Goal: Task Accomplishment & Management: Use online tool/utility

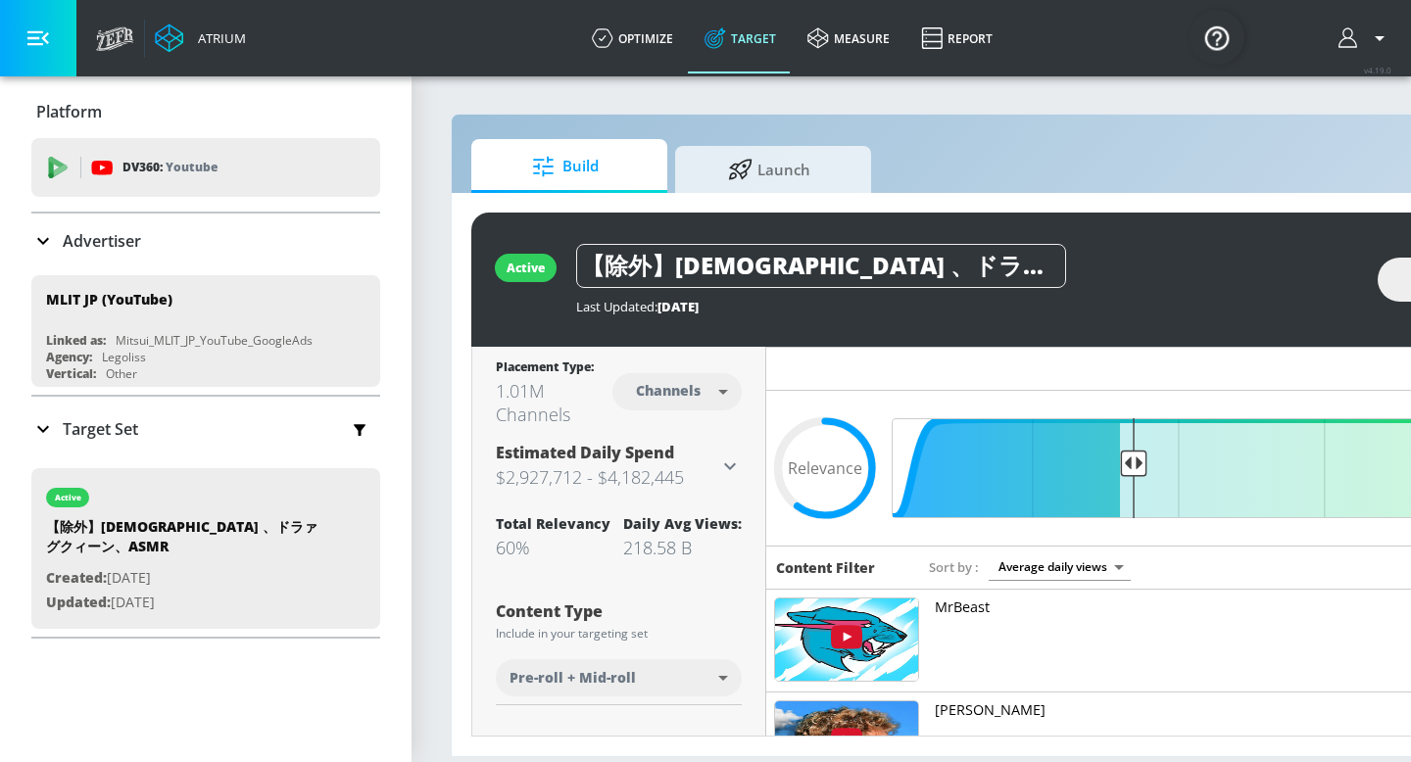
click at [71, 248] on p "Advertiser" at bounding box center [102, 241] width 78 height 22
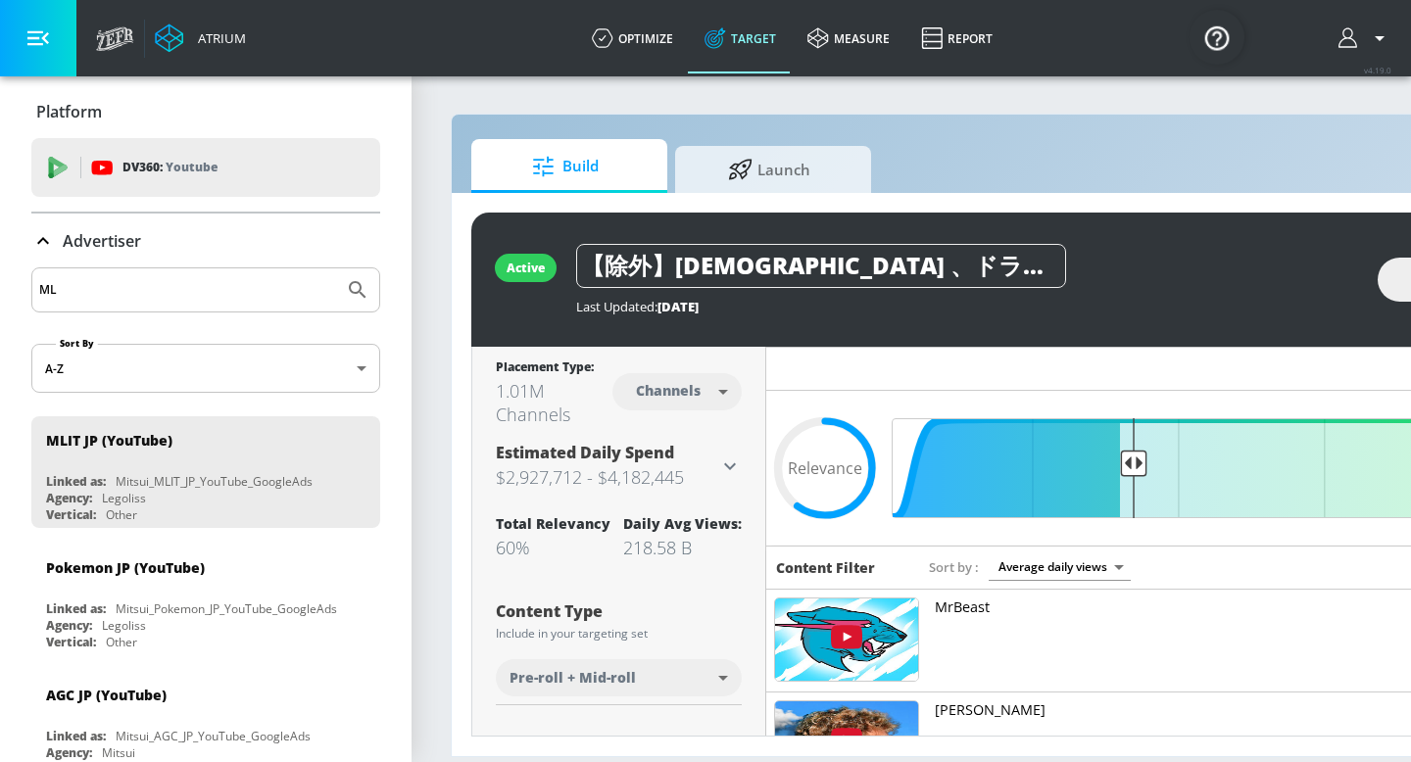
click at [77, 278] on input "ML" at bounding box center [187, 289] width 297 height 25
click at [77, 279] on input "ML" at bounding box center [187, 289] width 297 height 25
click at [77, 282] on input "ML" at bounding box center [187, 289] width 297 height 25
click at [77, 283] on input "ML" at bounding box center [187, 289] width 297 height 25
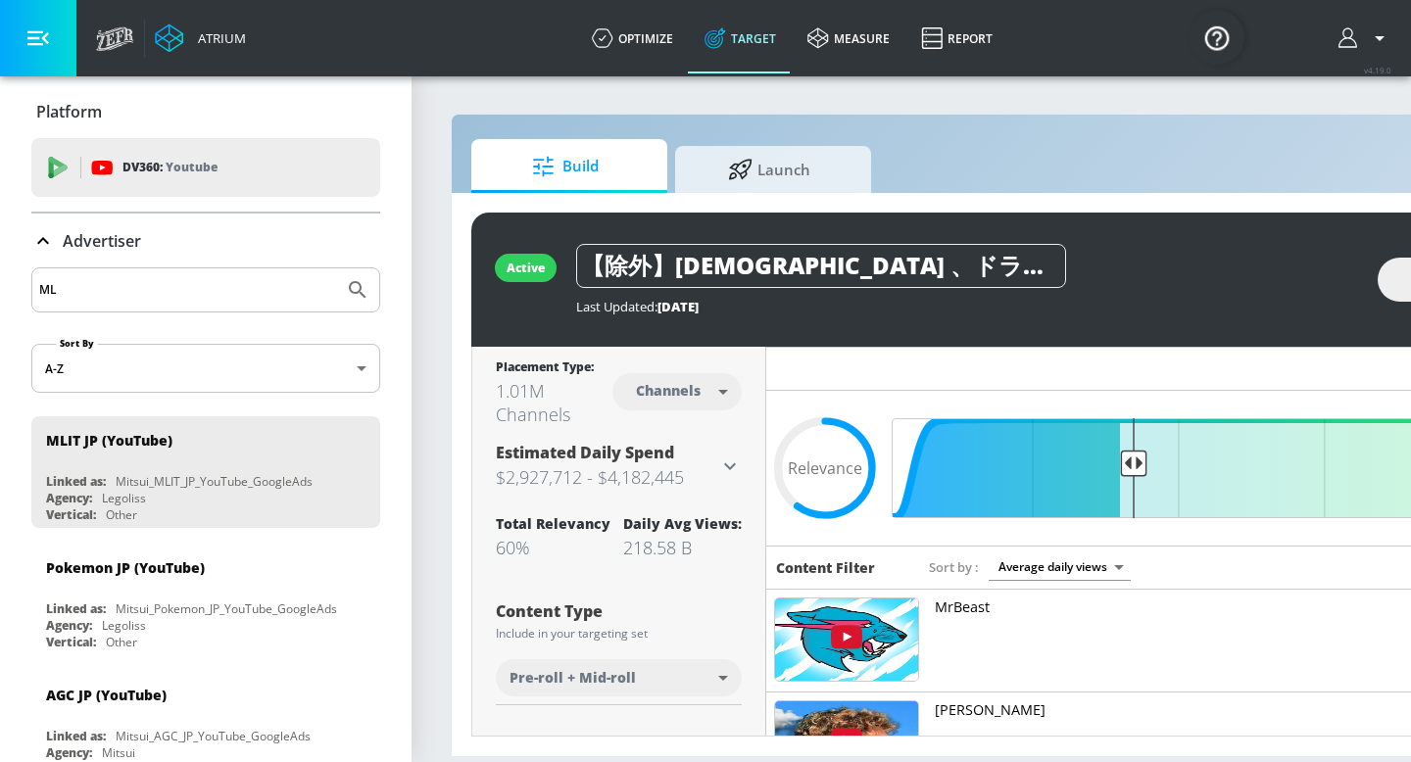
type input "M"
type input "AGC"
click at [336, 268] on button "Submit Search" at bounding box center [357, 289] width 43 height 43
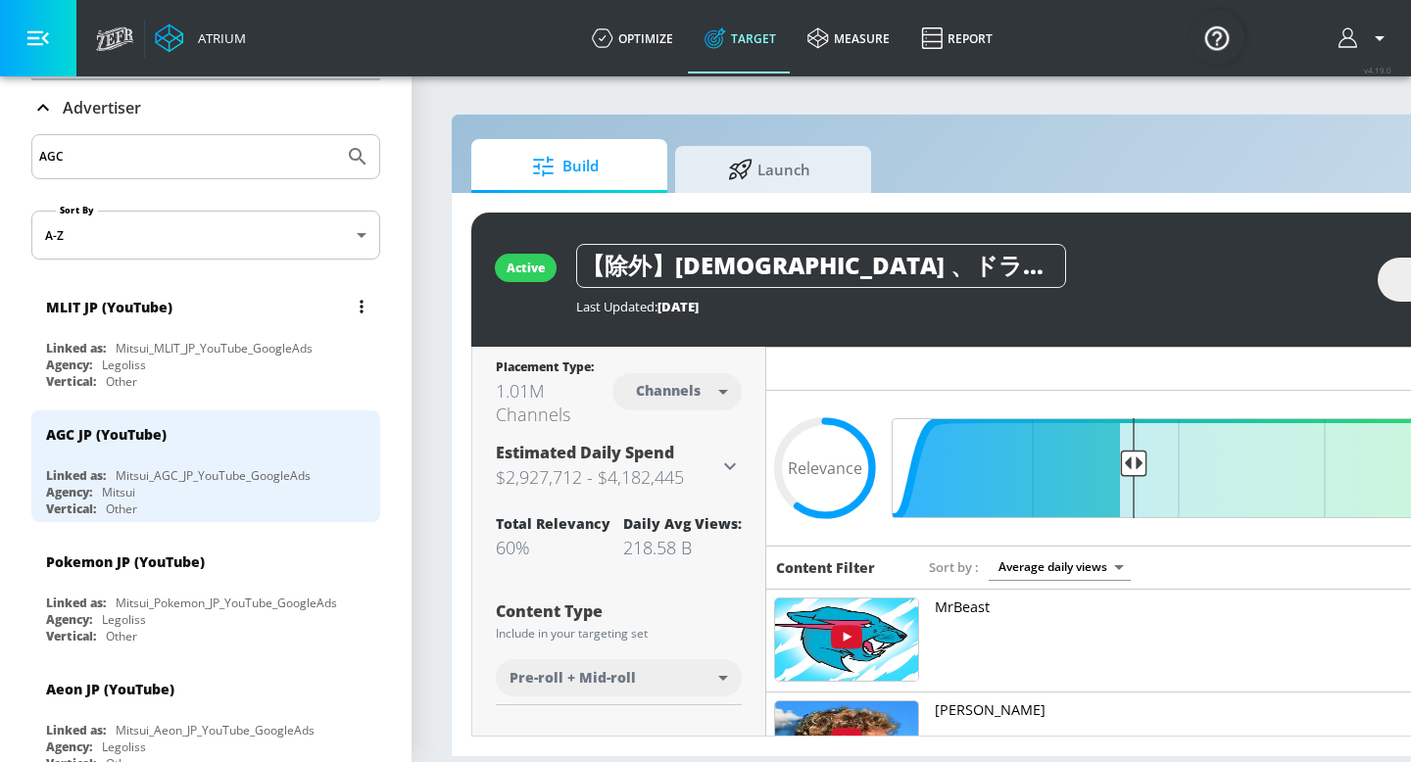
scroll to position [147, 0]
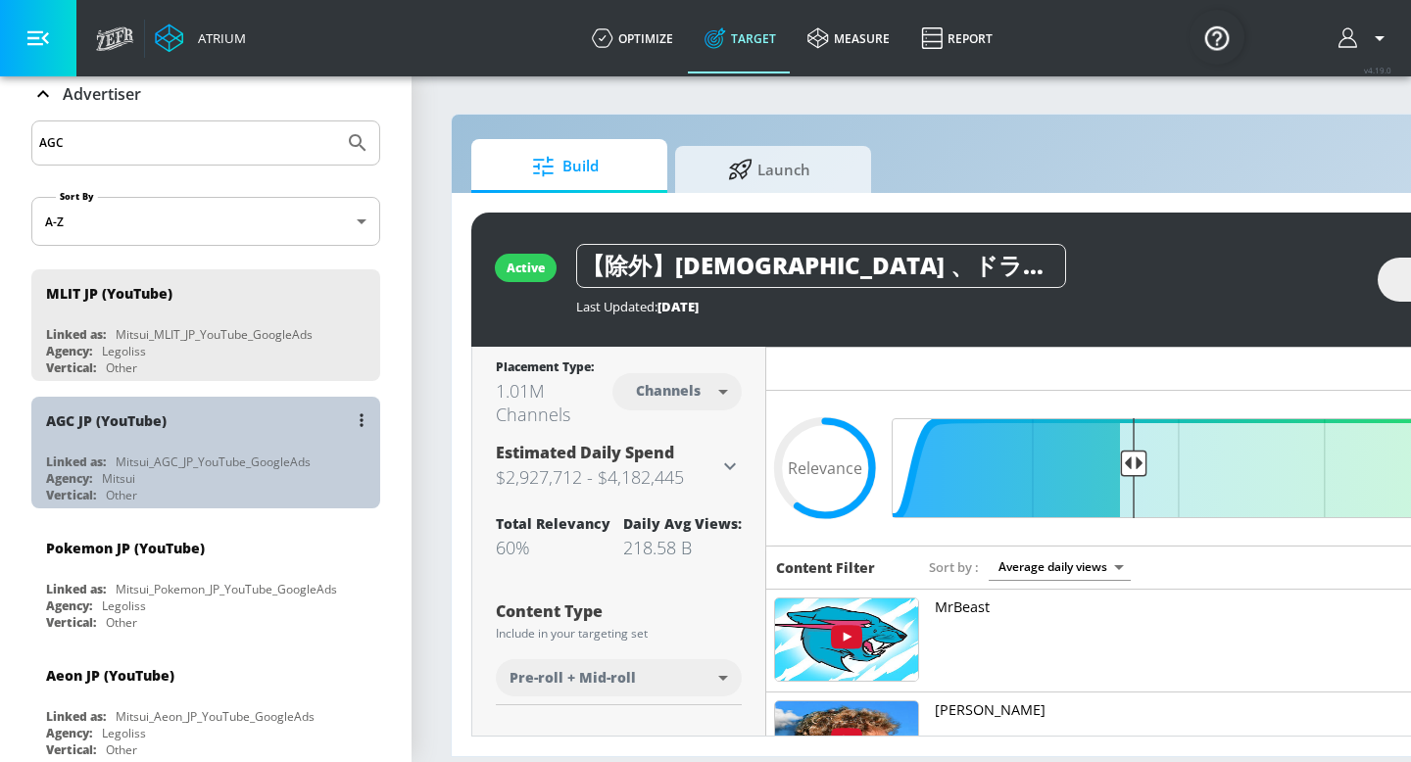
click at [76, 454] on div "Linked as:" at bounding box center [76, 462] width 60 height 17
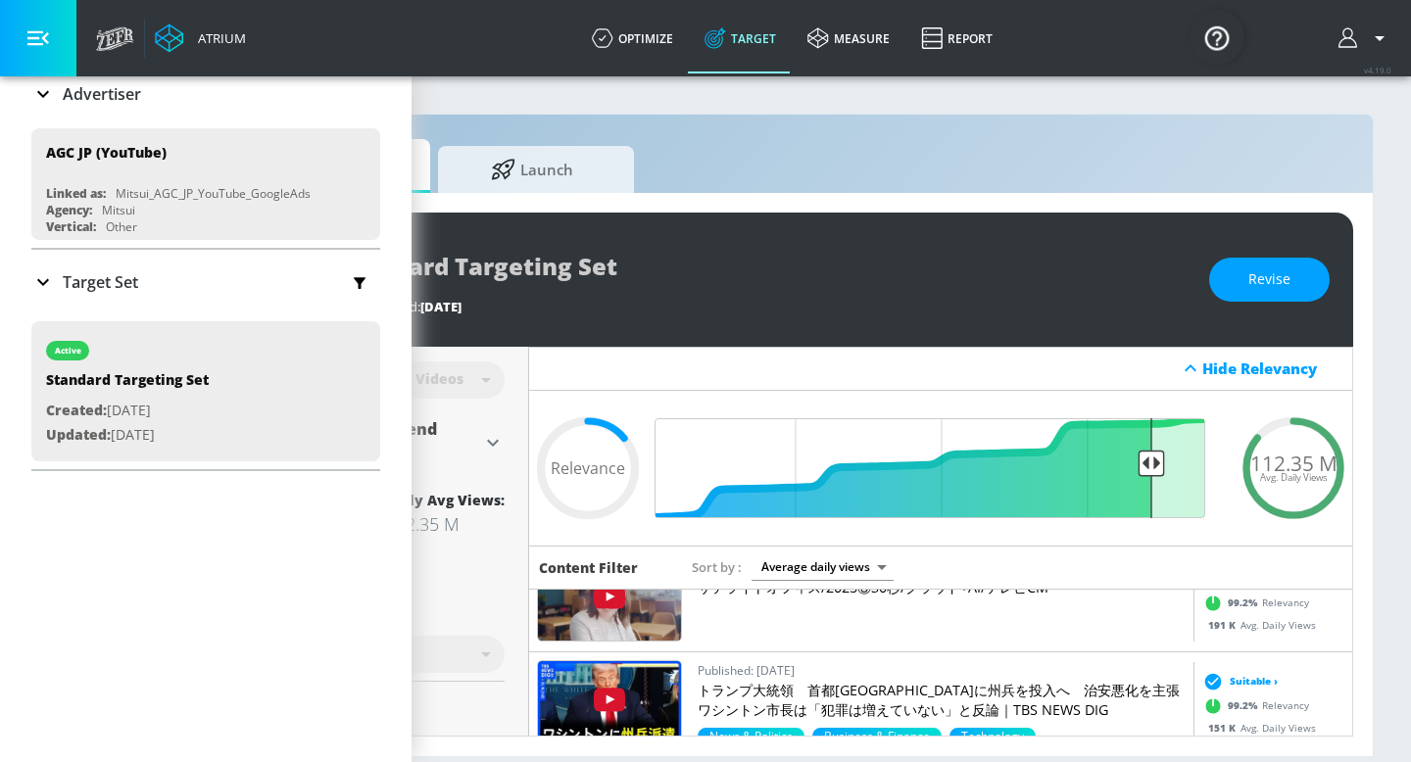
scroll to position [0, 239]
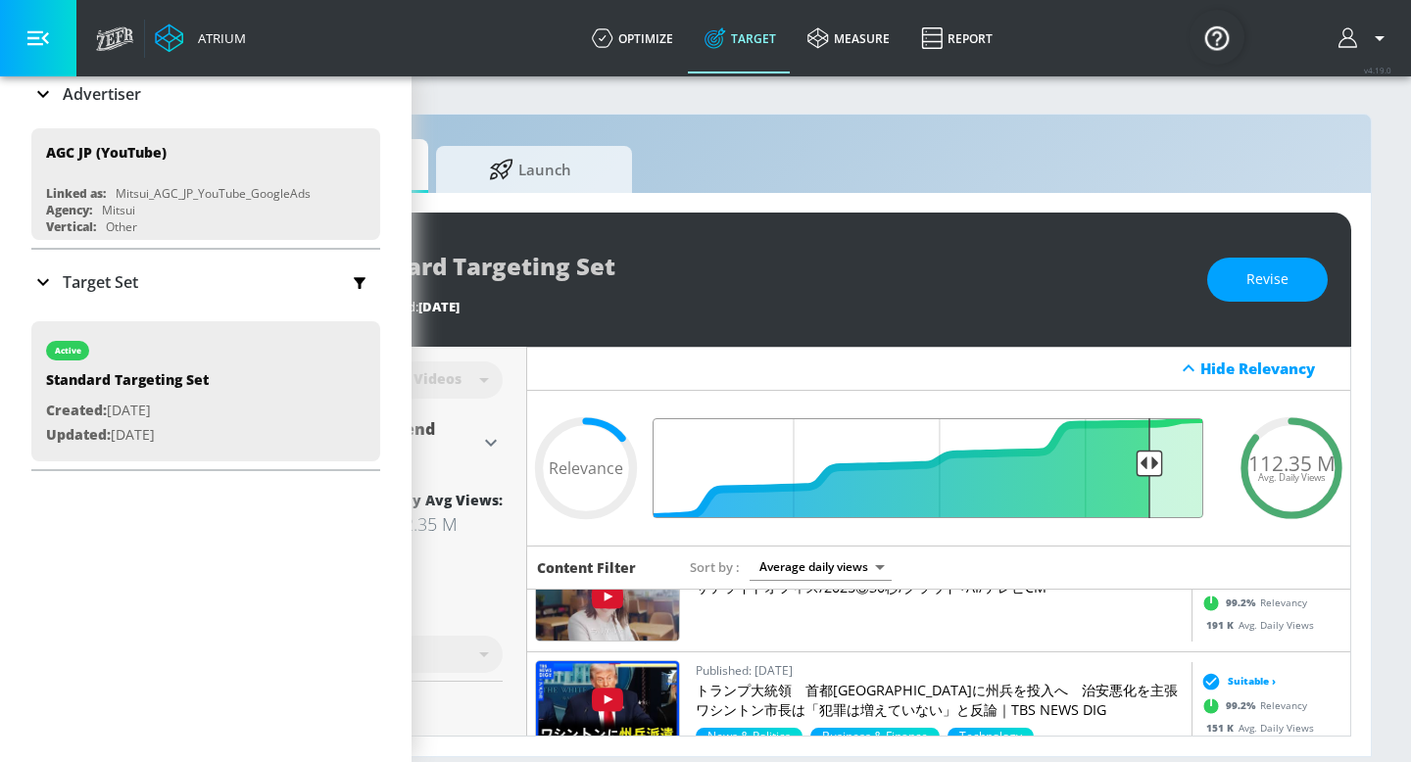
drag, startPoint x: 1148, startPoint y: 461, endPoint x: 1158, endPoint y: 460, distance: 9.8
click at [1158, 461] on input "Final Threshold" at bounding box center [938, 468] width 549 height 100
click at [1273, 293] on button "Revise" at bounding box center [1267, 280] width 120 height 44
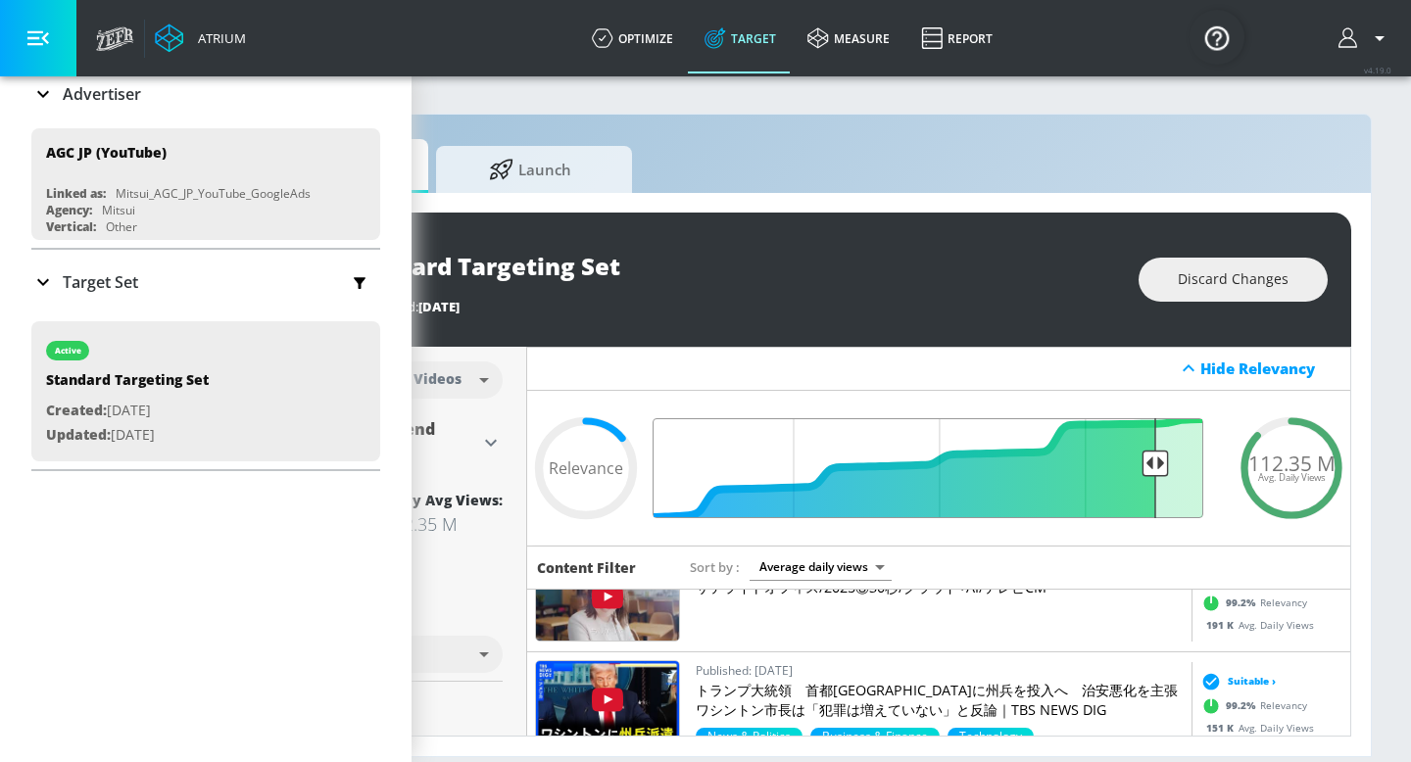
type input "0.13"
click at [1156, 461] on input "Final Threshold" at bounding box center [938, 468] width 549 height 100
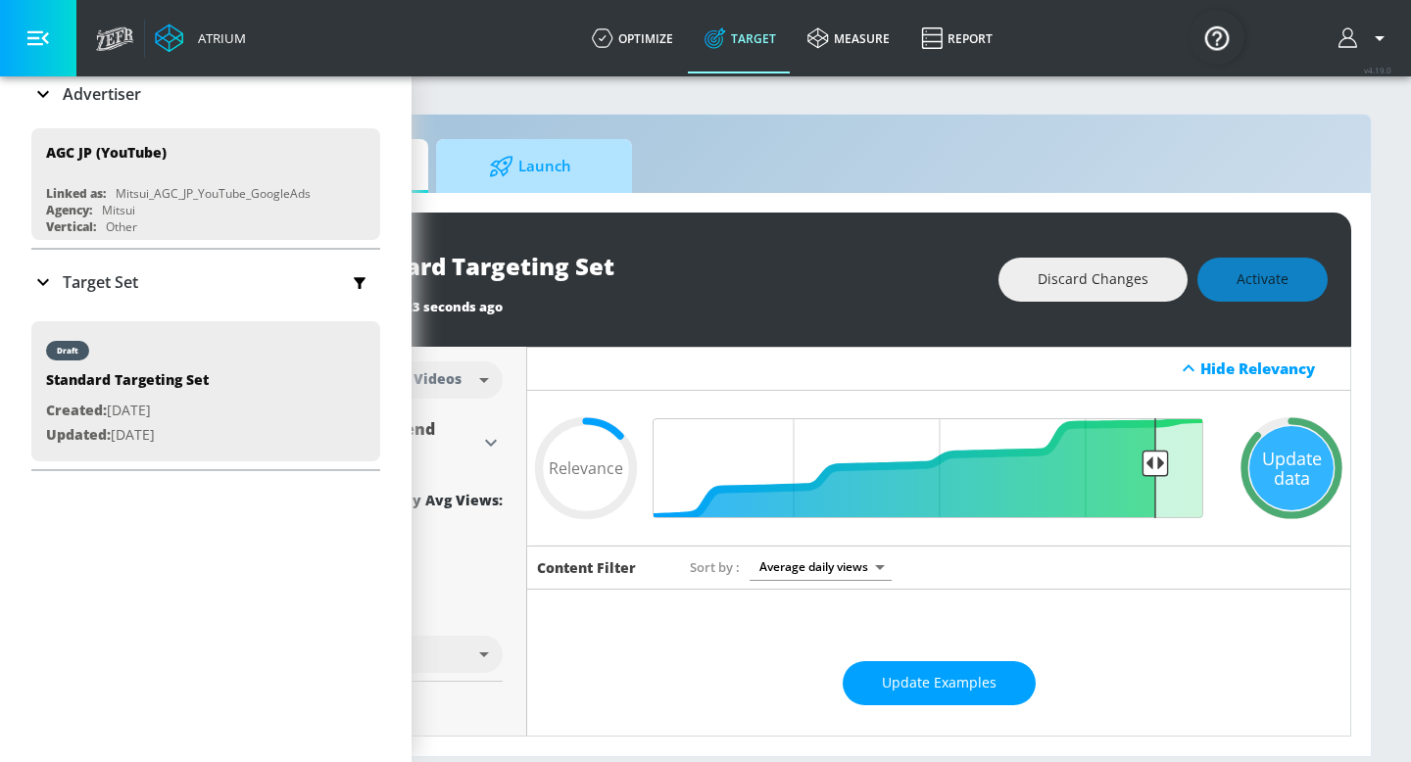
click at [544, 168] on span "Launch" at bounding box center [530, 166] width 149 height 47
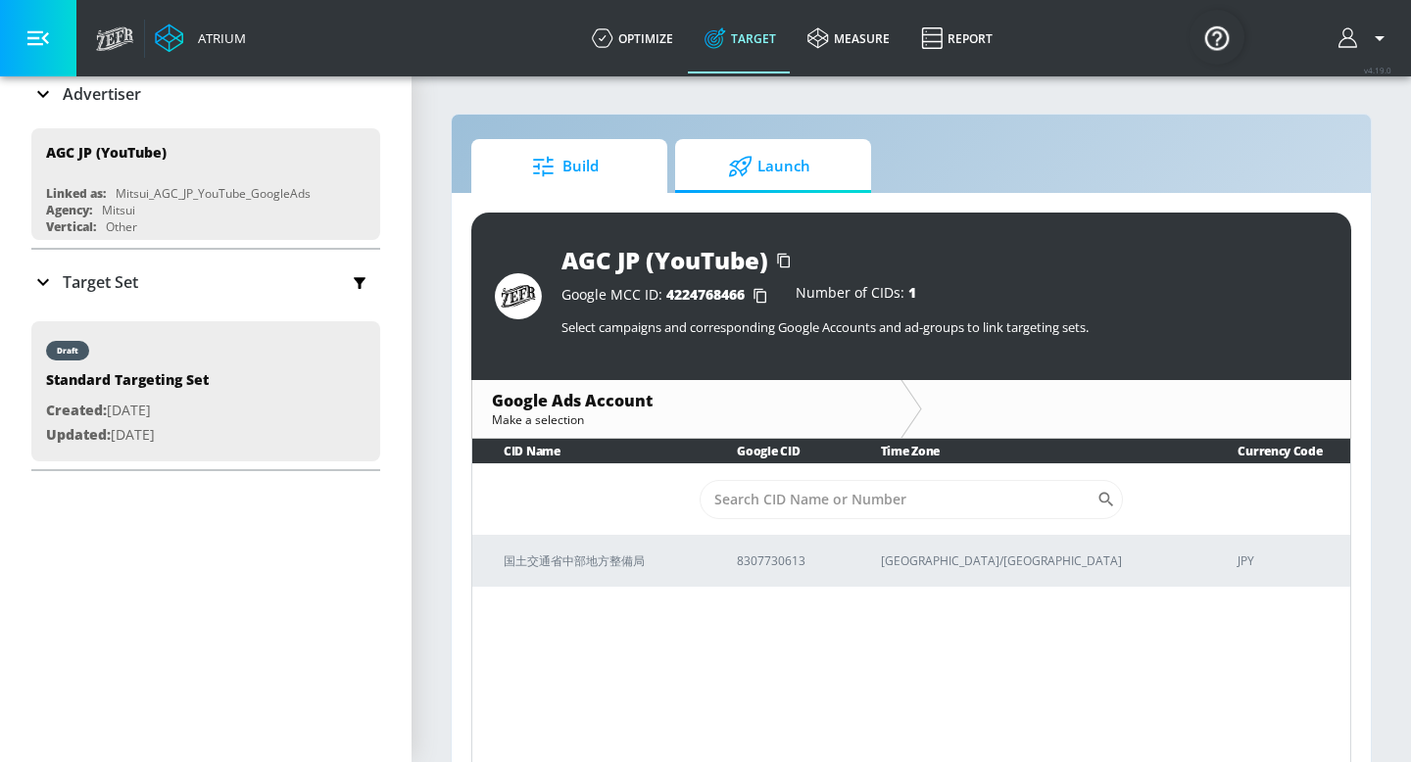
click at [516, 177] on span "Build" at bounding box center [565, 166] width 149 height 47
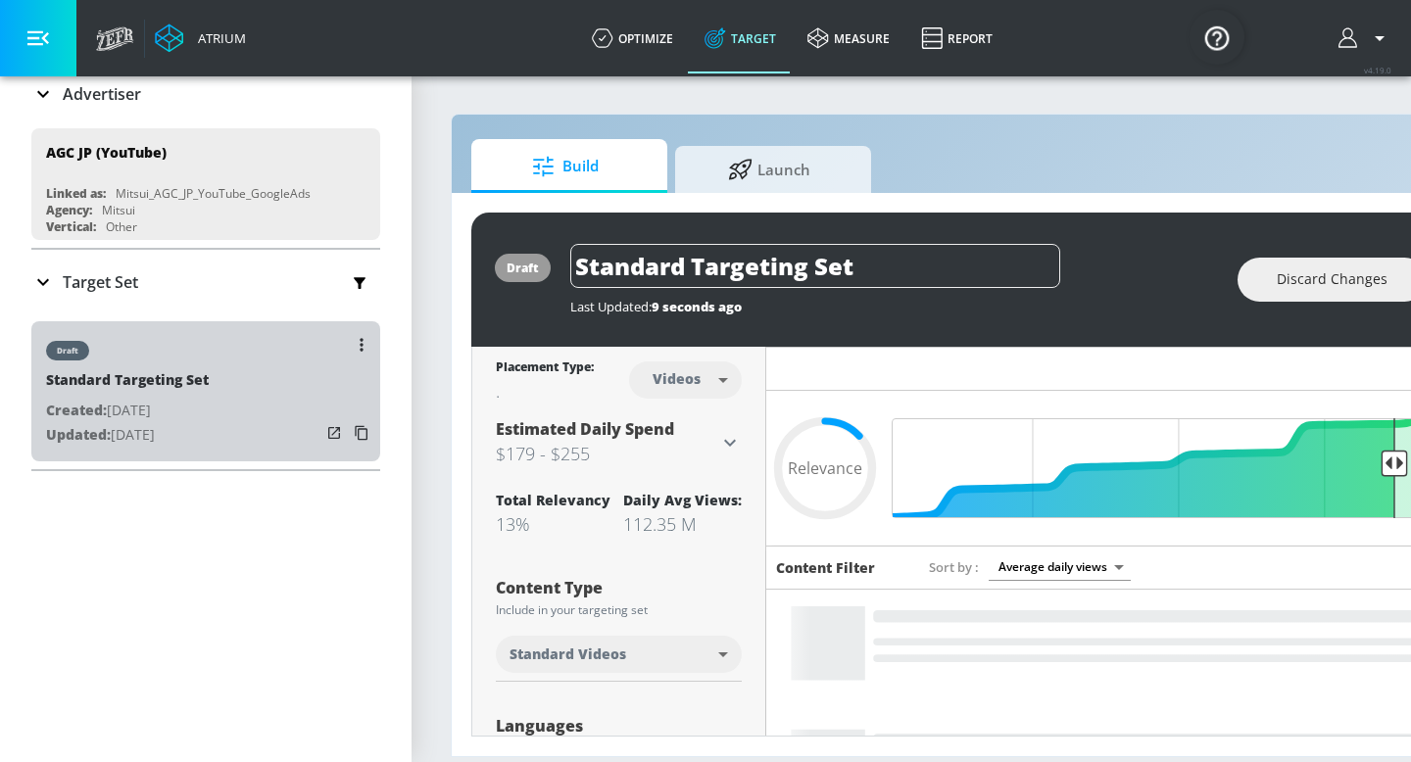
click at [167, 379] on div "Standard Targeting Set" at bounding box center [127, 384] width 163 height 28
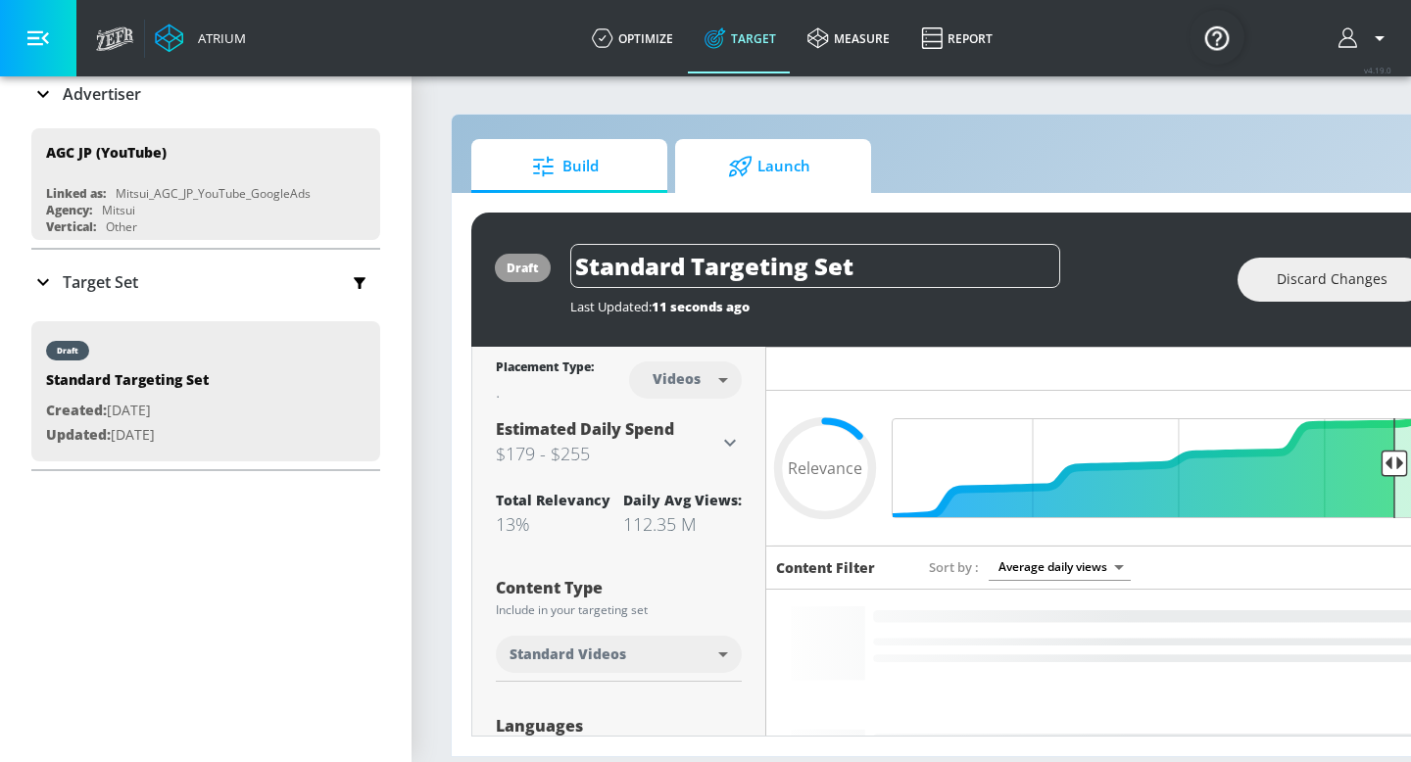
click at [700, 183] on span "Launch" at bounding box center [769, 166] width 149 height 47
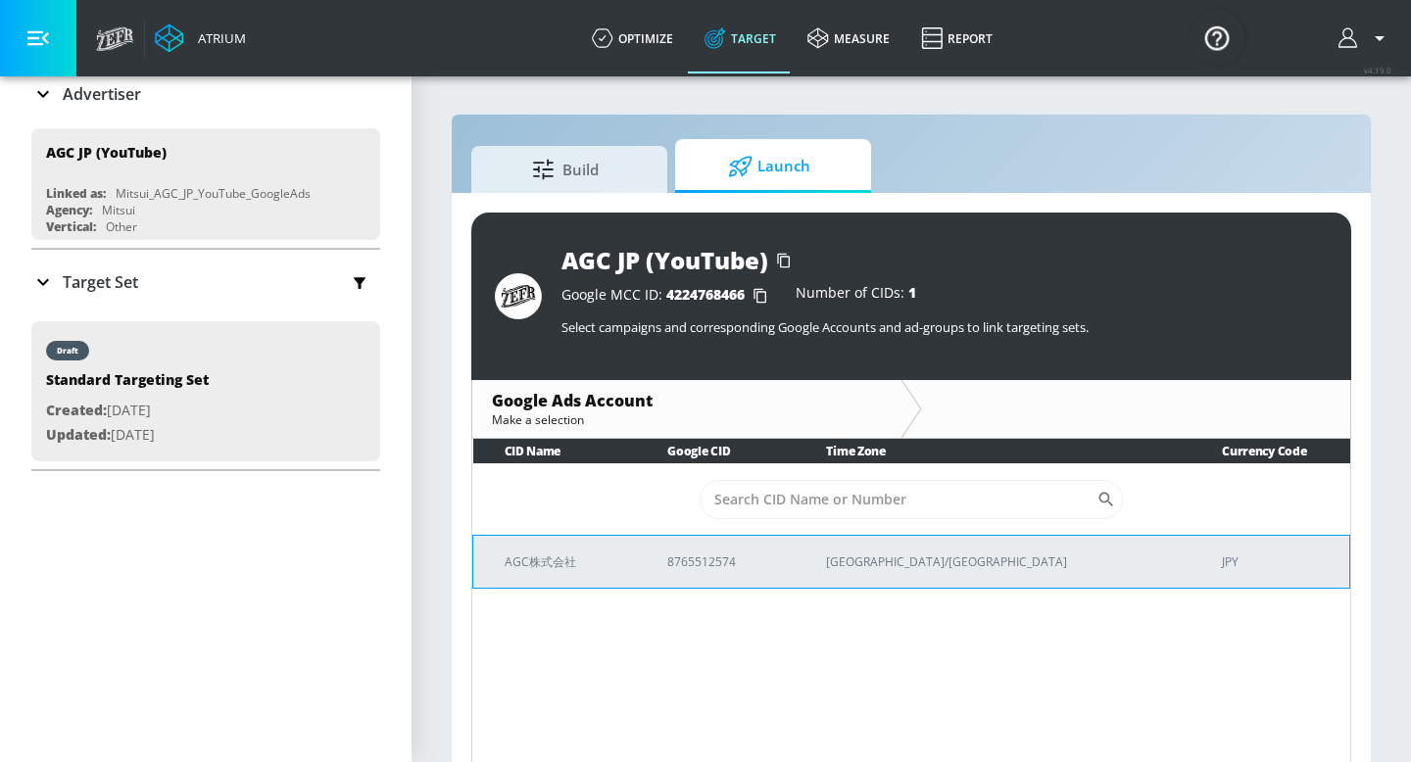
click at [595, 555] on p "AGC株式会社" at bounding box center [563, 562] width 116 height 21
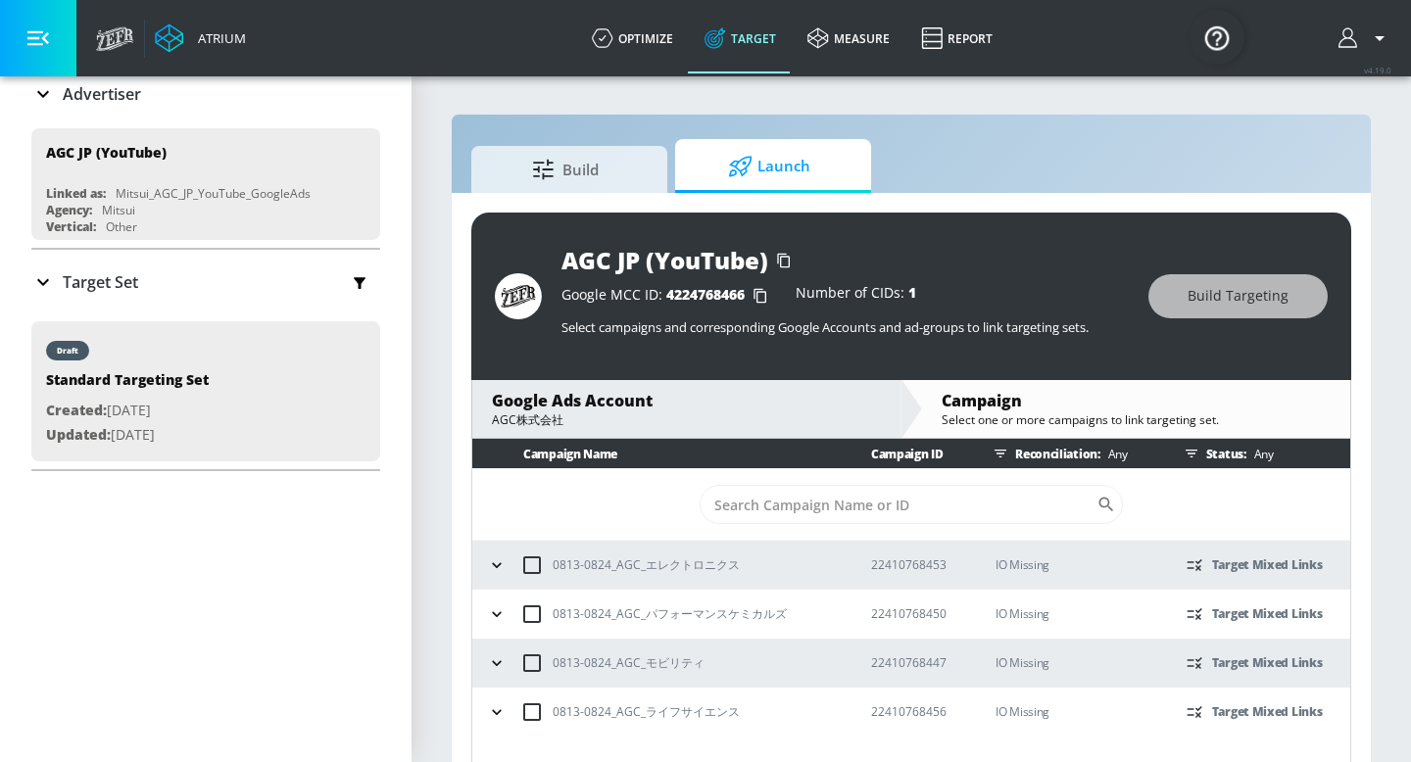
scroll to position [28, 0]
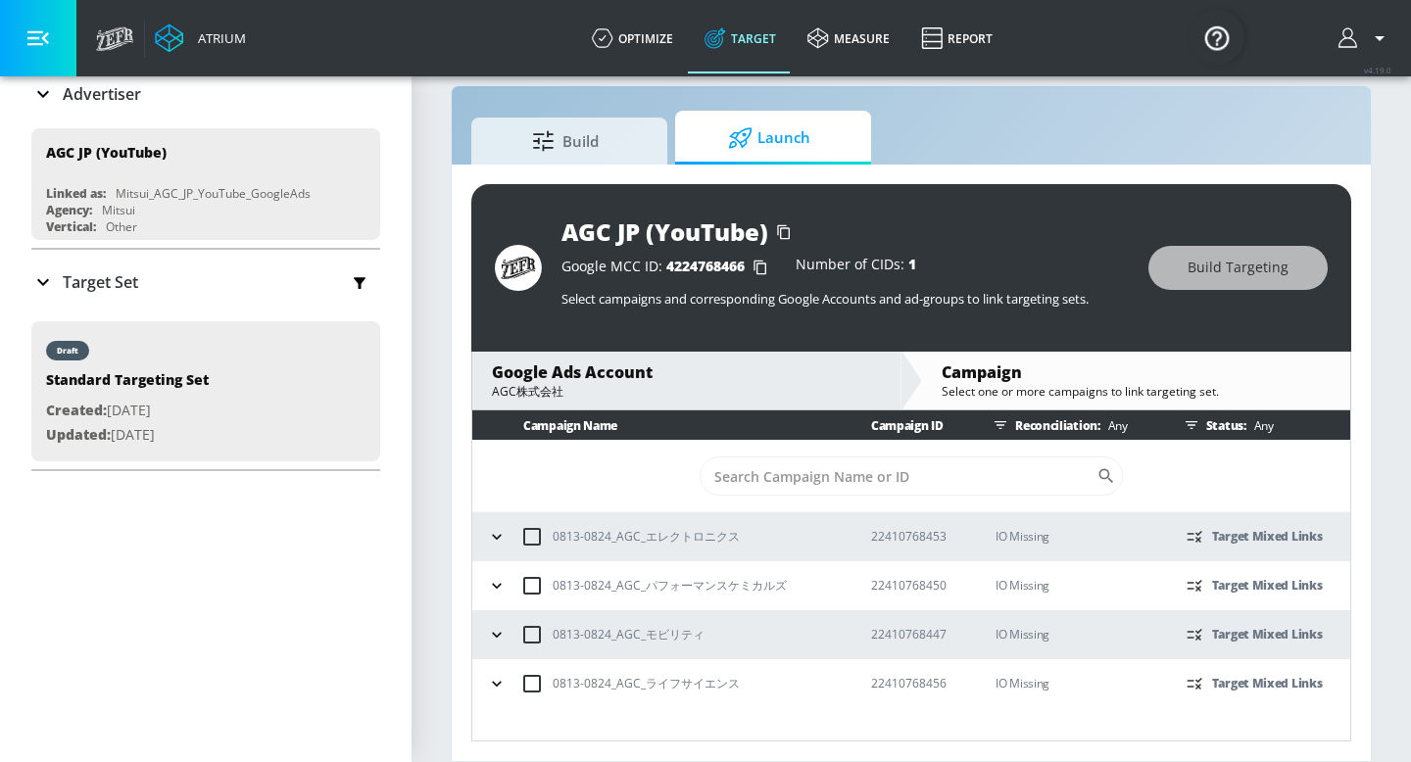
click at [494, 530] on icon "button" at bounding box center [497, 537] width 20 height 20
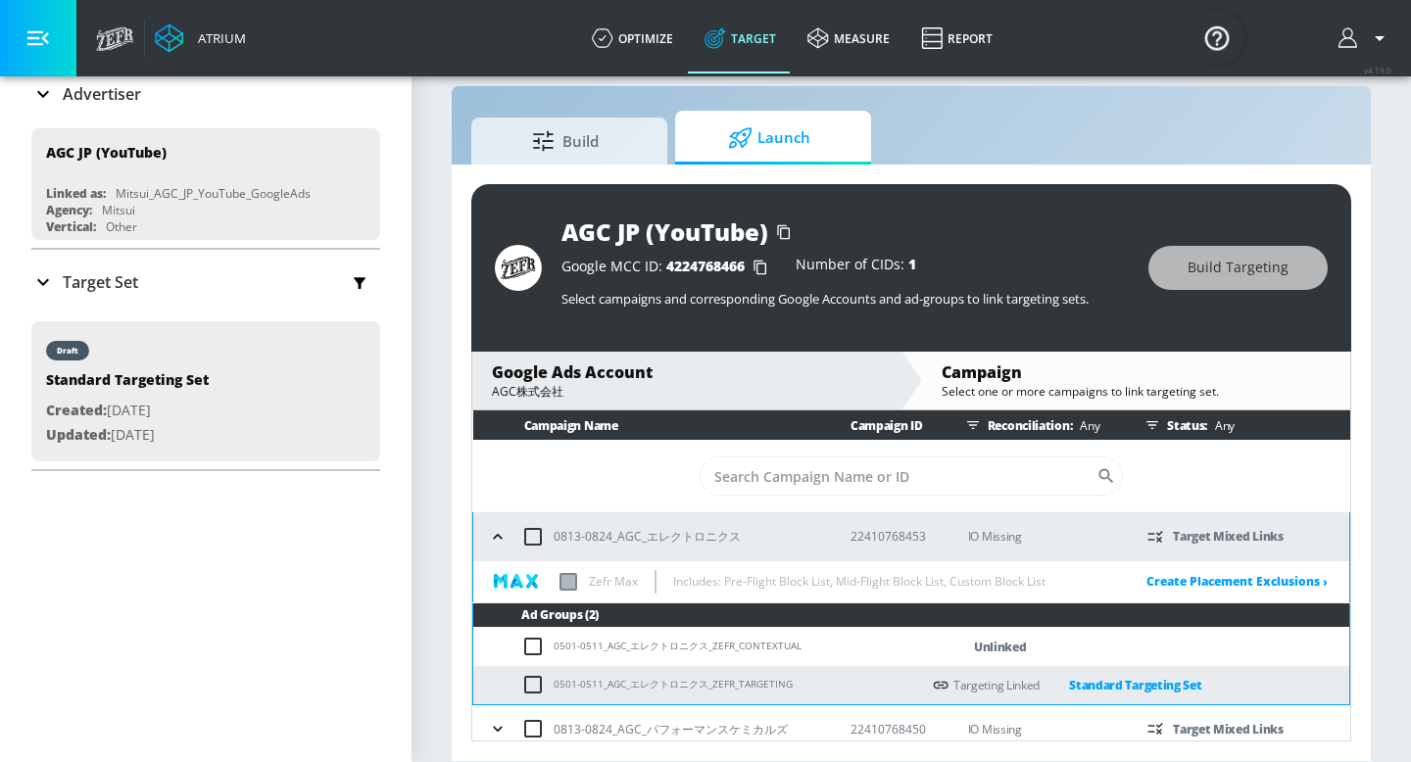
scroll to position [111, 0]
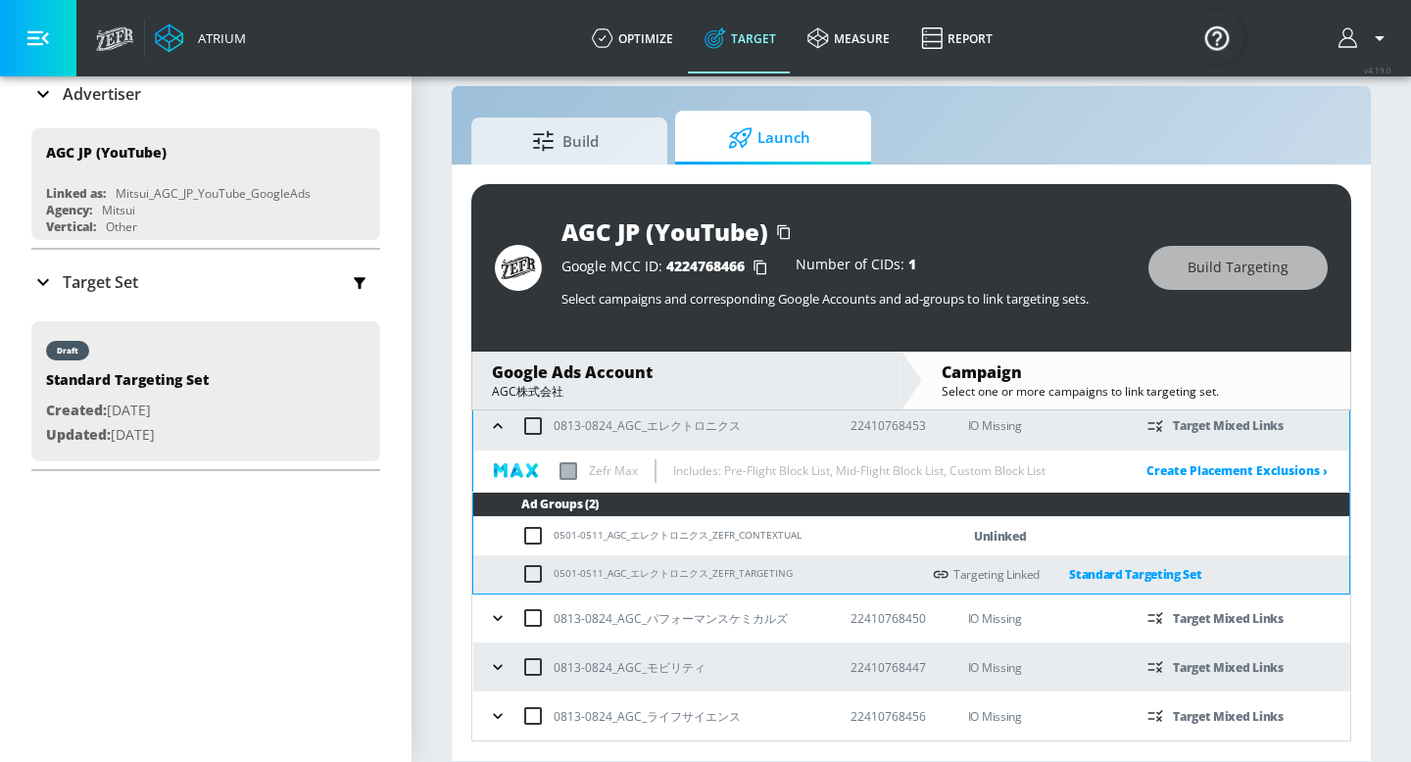
click at [491, 624] on icon "button" at bounding box center [498, 618] width 20 height 20
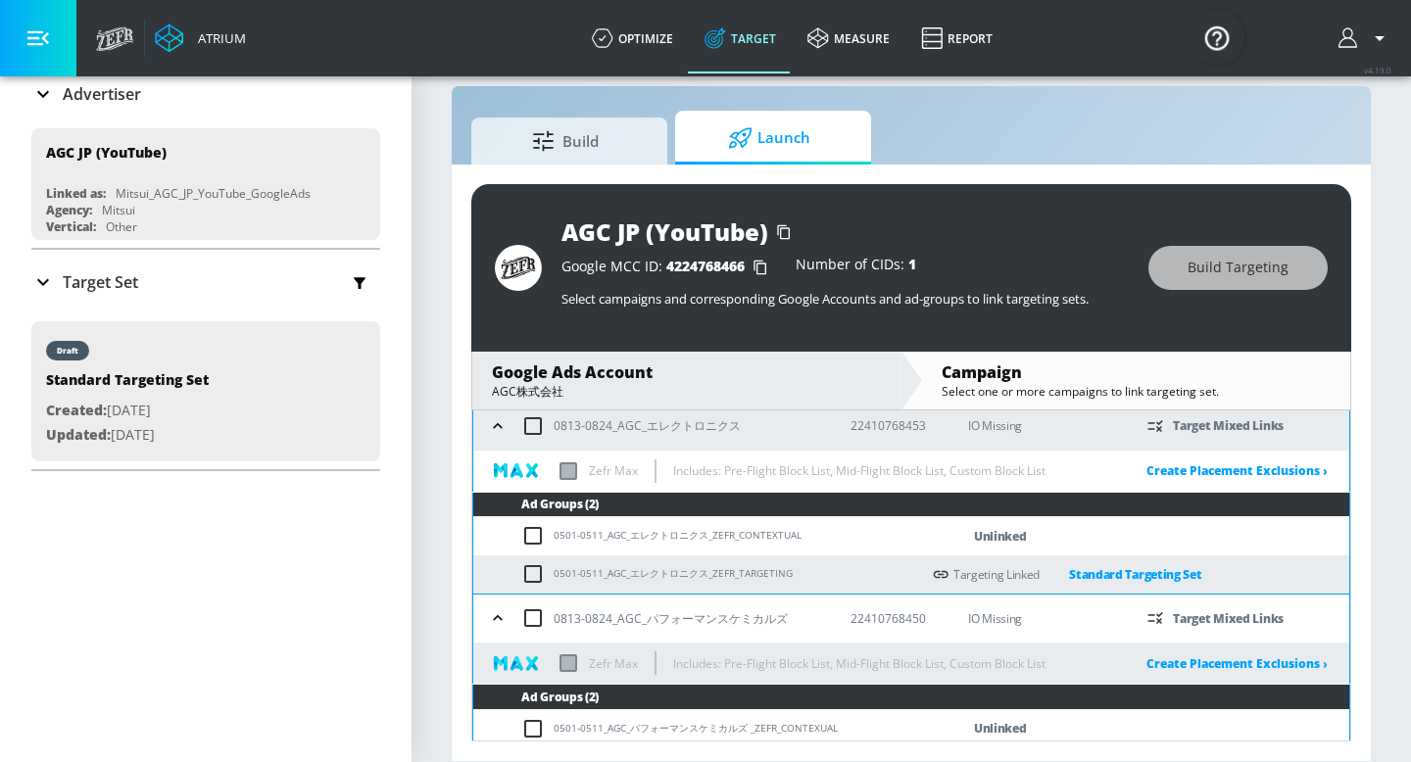
scroll to position [255, 0]
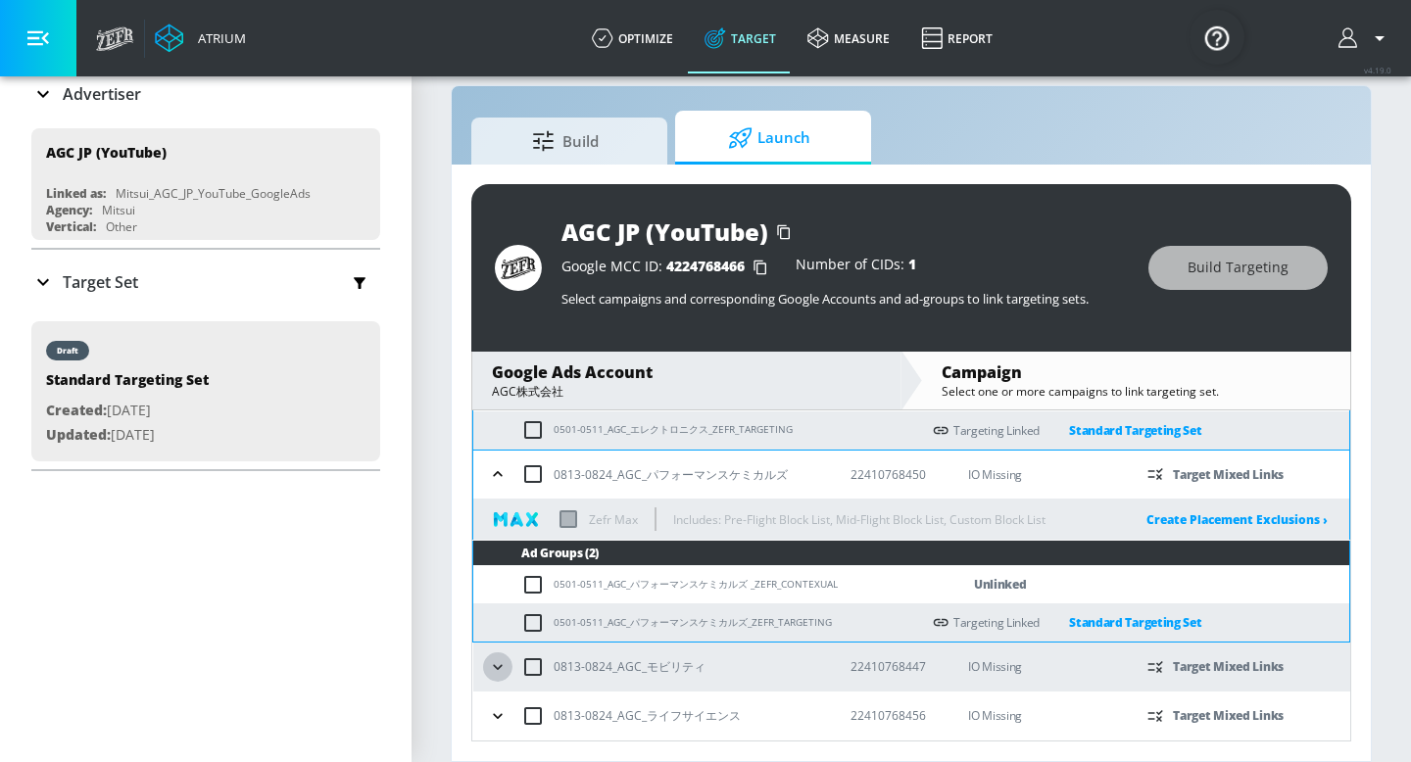
click at [492, 668] on icon "button" at bounding box center [498, 667] width 20 height 20
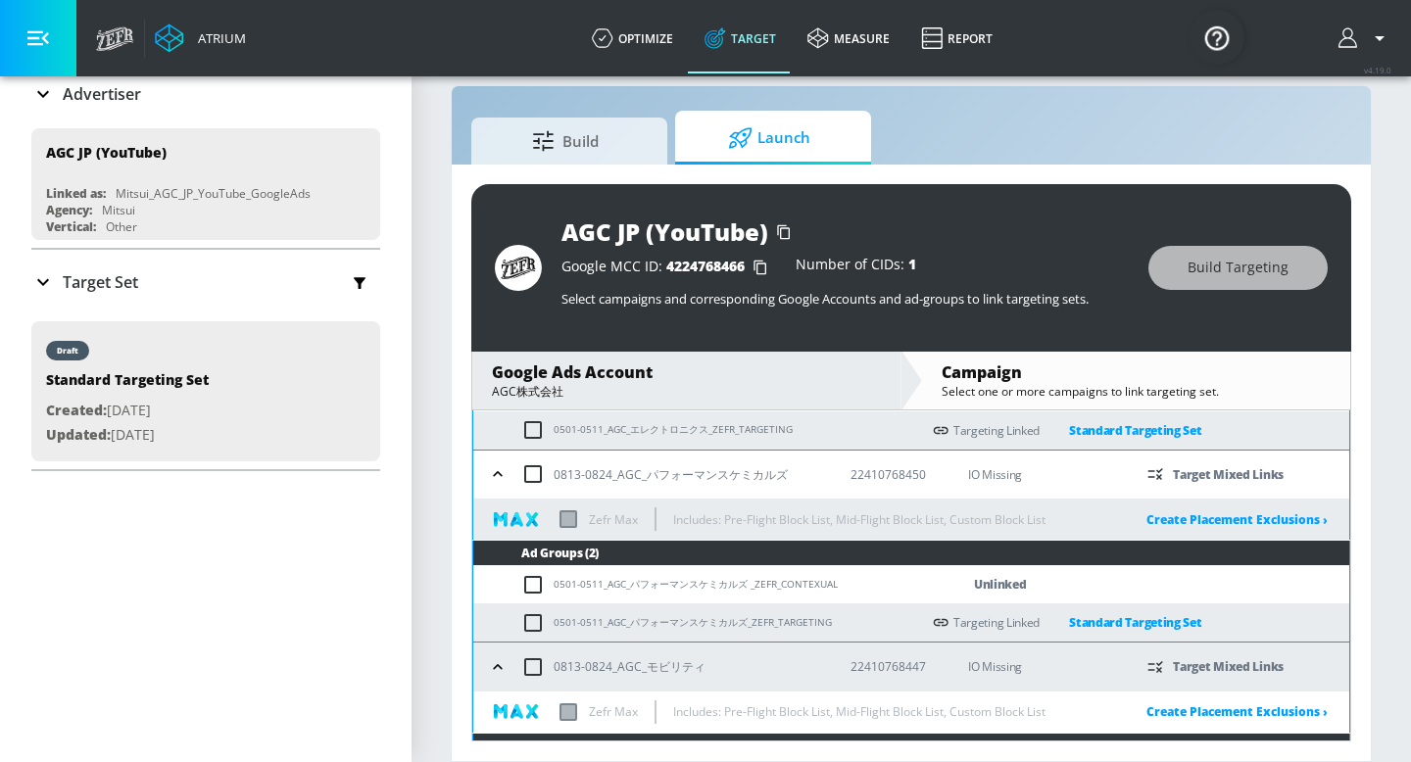
scroll to position [399, 0]
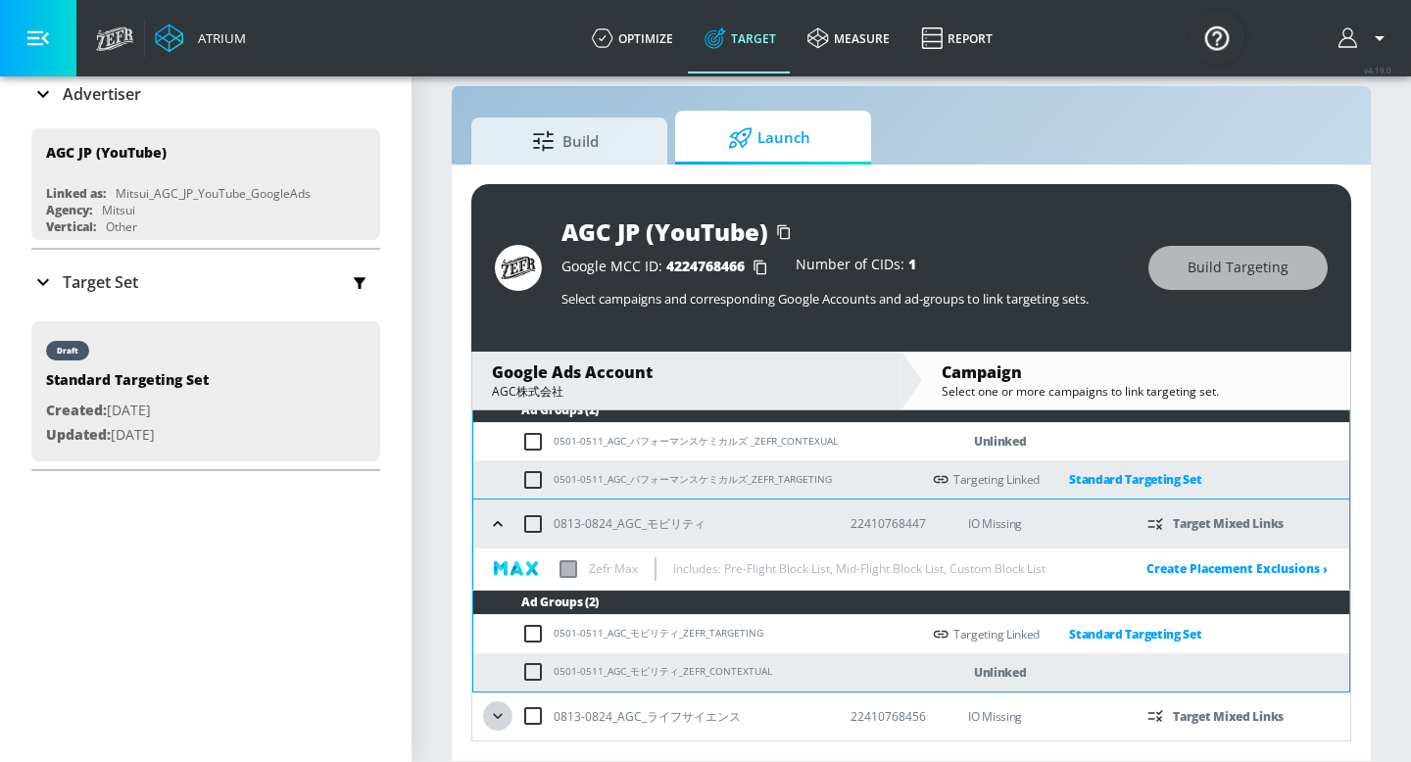
click at [489, 719] on icon "button" at bounding box center [498, 716] width 20 height 20
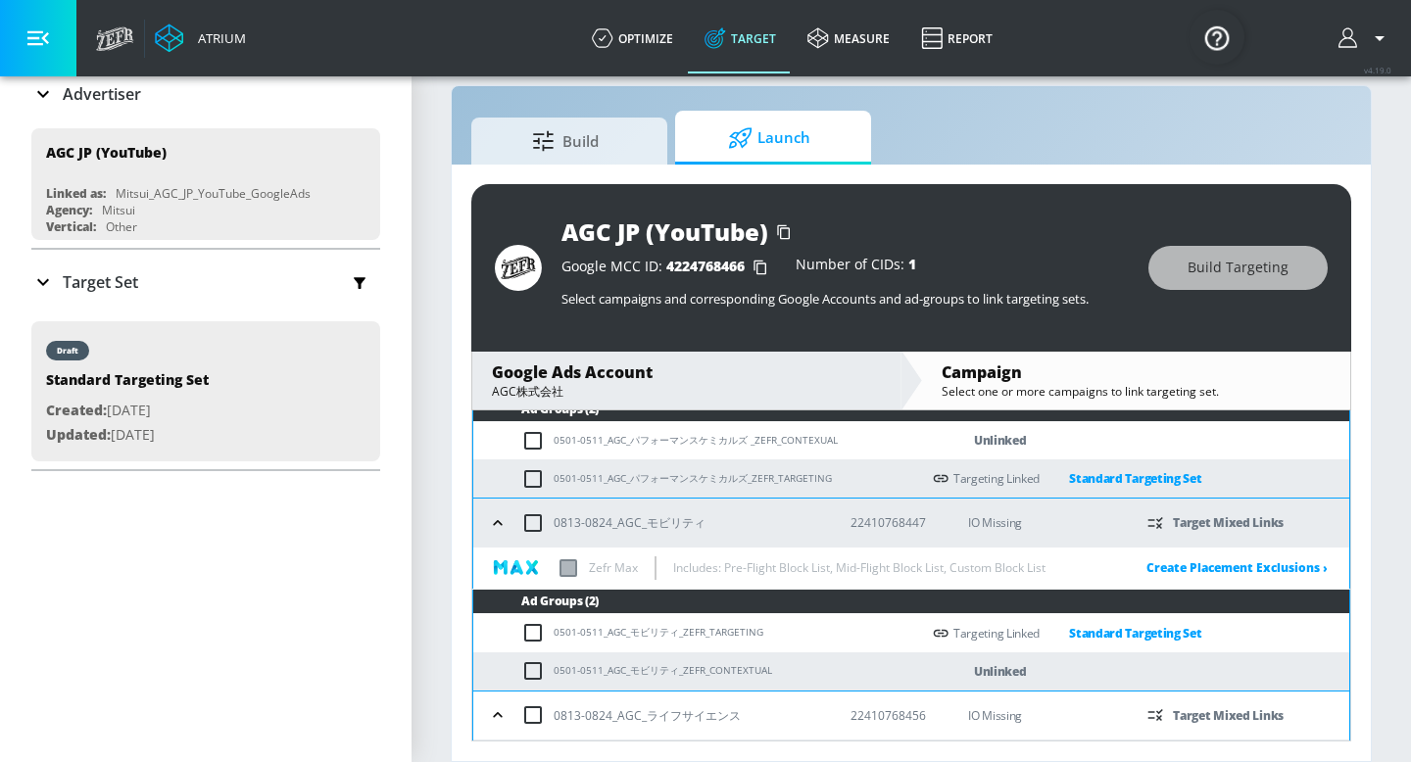
scroll to position [543, 0]
